Goal: Task Accomplishment & Management: Use online tool/utility

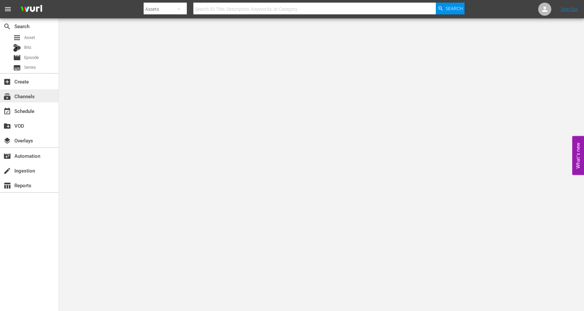
click at [21, 97] on div "subscriptions Channels" at bounding box center [18, 95] width 37 height 6
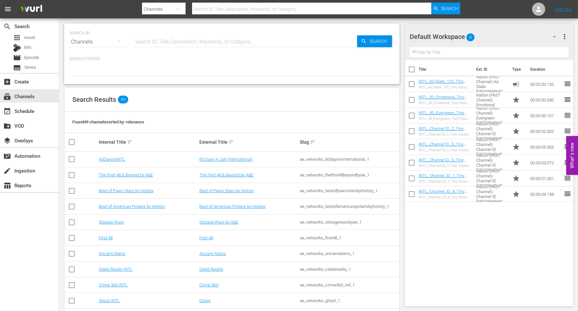
click at [101, 29] on div "SEARCH BY Search By Channels" at bounding box center [98, 38] width 58 height 24
click at [225, 9] on input "text" at bounding box center [311, 9] width 239 height 16
type input "Crime Cults Killers"
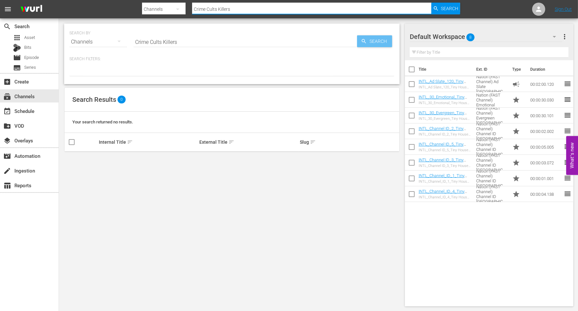
click at [375, 44] on span "Search" at bounding box center [379, 41] width 25 height 12
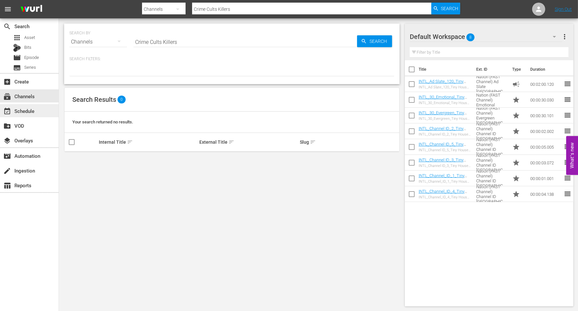
click at [17, 112] on div "event_available Schedule" at bounding box center [18, 110] width 37 height 6
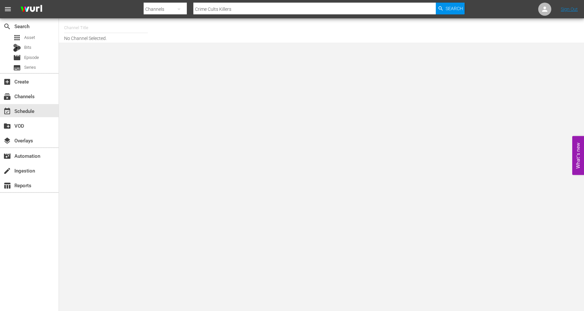
click at [94, 22] on input "text" at bounding box center [106, 28] width 84 height 16
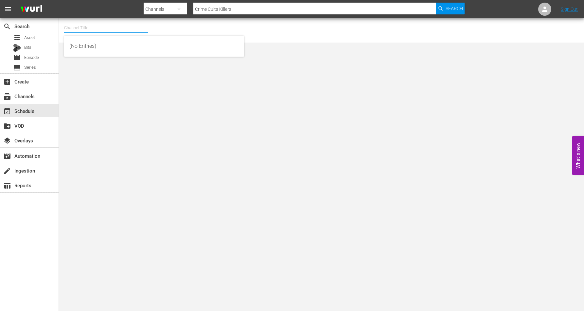
click at [91, 25] on input "text" at bounding box center [106, 28] width 84 height 16
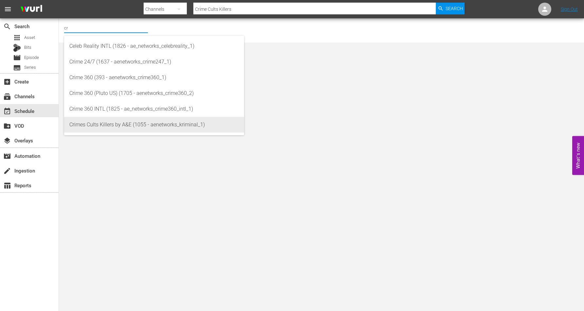
click at [107, 123] on div "Crimes Cults Killers by A&E (1055 - aenetworks_kriminal_1)" at bounding box center [154, 125] width 170 height 16
type input "Crimes Cults Killers by A&E (1055 - aenetworks_kriminal_1)"
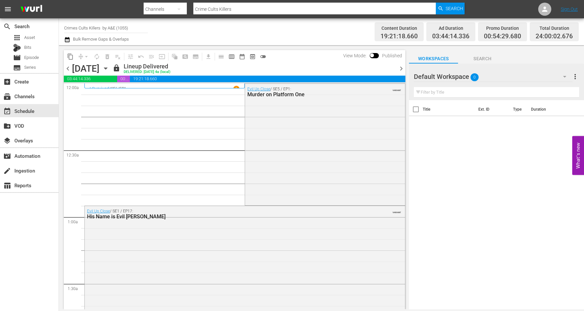
click at [109, 66] on icon "button" at bounding box center [105, 68] width 7 height 7
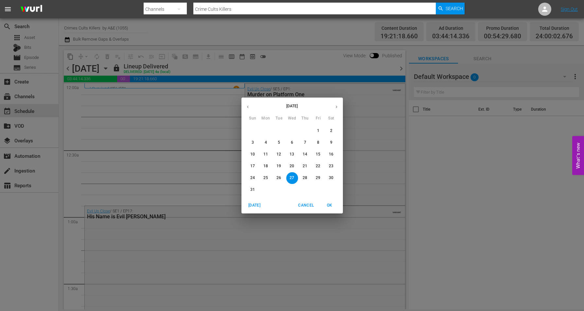
click at [337, 106] on icon "button" at bounding box center [336, 106] width 5 height 5
click at [265, 154] on p "15" at bounding box center [266, 155] width 5 height 6
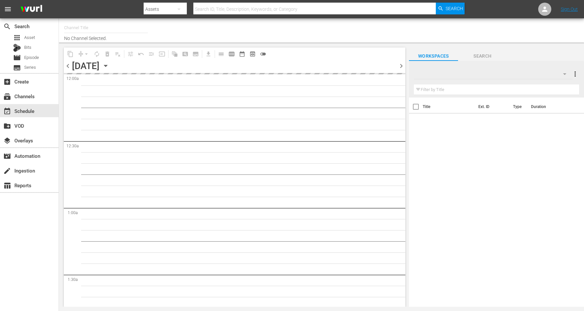
type input "Crimes Cults Killers by A&E (1055)"
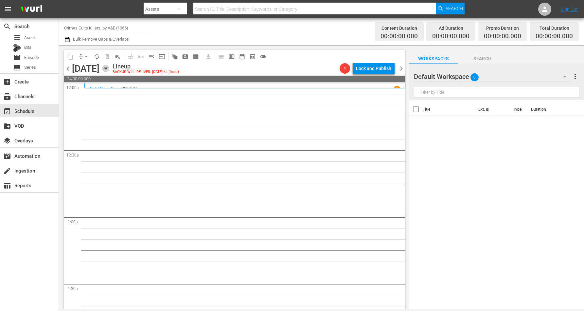
click at [109, 66] on icon "button" at bounding box center [105, 68] width 7 height 7
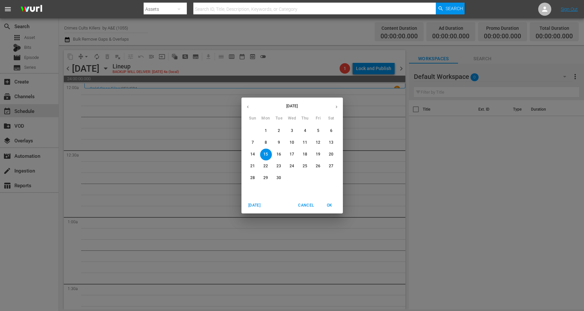
click at [276, 154] on span "16" at bounding box center [279, 155] width 12 height 6
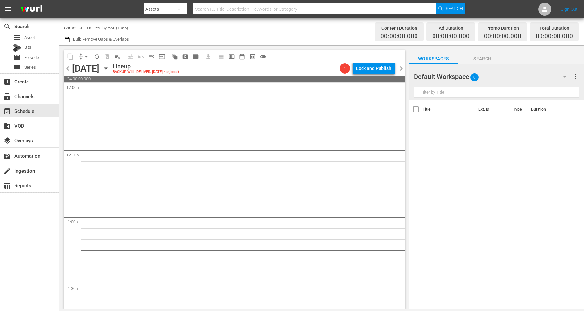
click at [109, 67] on icon "button" at bounding box center [105, 68] width 7 height 7
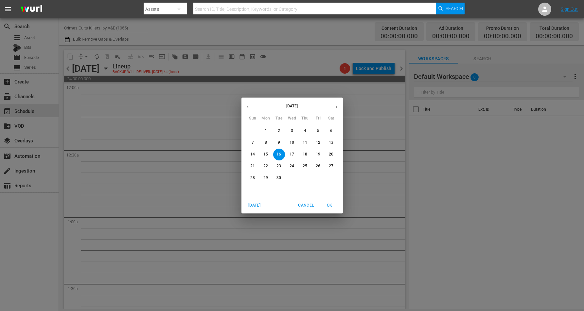
click at [288, 154] on span "17" at bounding box center [292, 155] width 12 height 6
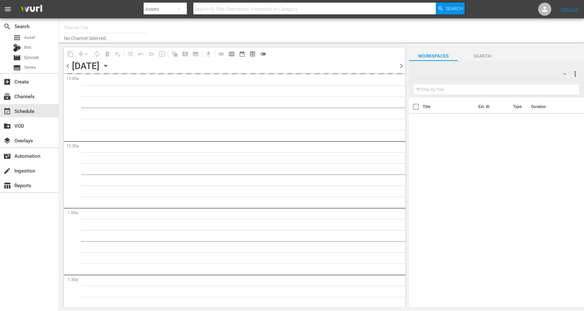
type input "Crimes Cults Killers by A&E (1055)"
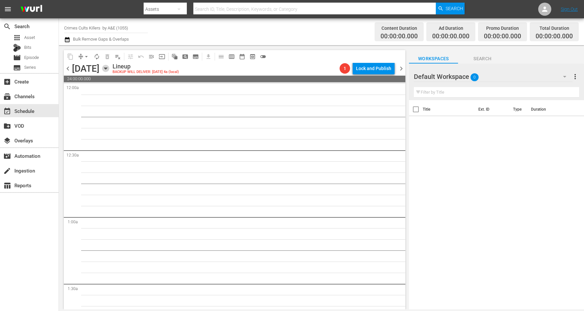
click at [109, 67] on icon "button" at bounding box center [105, 68] width 7 height 7
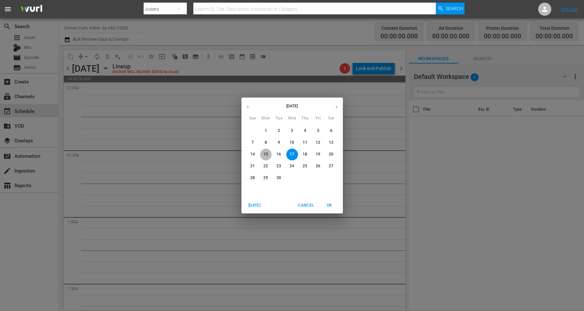
click at [266, 155] on p "15" at bounding box center [266, 155] width 5 height 6
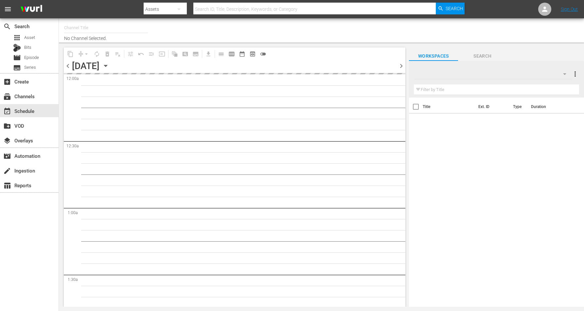
type input "Crimes Cults Killers by A&E (1055)"
